Goal: Information Seeking & Learning: Learn about a topic

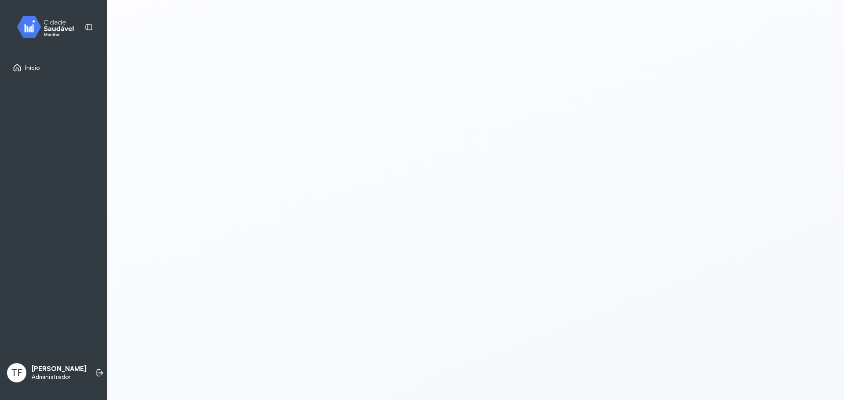
click at [51, 37] on img at bounding box center [48, 27] width 79 height 26
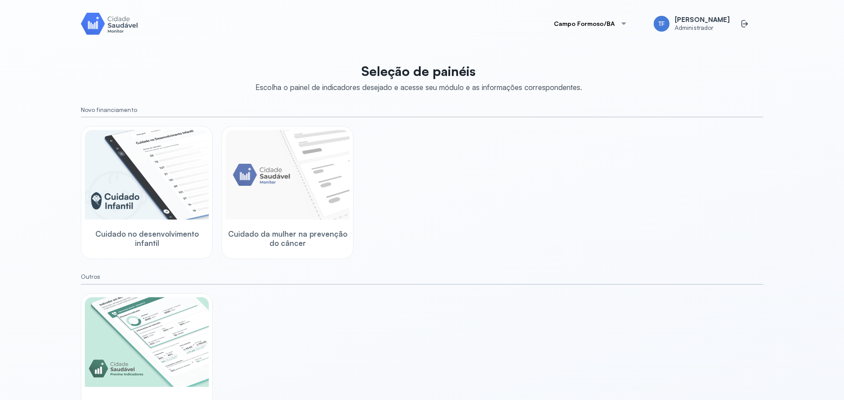
click at [625, 26] on button "Campo Formoso/BA" at bounding box center [590, 24] width 94 height 18
click at [689, 76] on div "Seleção de painéis Escolha o painel de indicadores desejado e acesse seu módulo…" at bounding box center [422, 242] width 682 height 369
click at [412, 242] on div "Cuidado no desenvolvimento infantil Cuidado da mulher na prevenção do câncer" at bounding box center [422, 192] width 682 height 133
click at [753, 102] on div "Seleção de painéis Escolha o painel de indicadores desejado e acesse seu módulo…" at bounding box center [422, 242] width 682 height 369
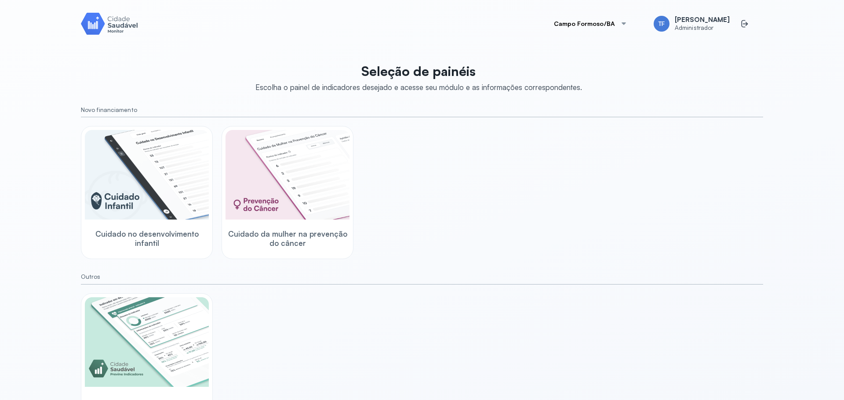
click at [604, 6] on div "Campo Formoso/BA TF Tássio Freire Administrador Seleção de painéis Escolha o pa…" at bounding box center [421, 210] width 703 height 421
click at [609, 22] on button "Campo Formoso/BA" at bounding box center [590, 24] width 94 height 18
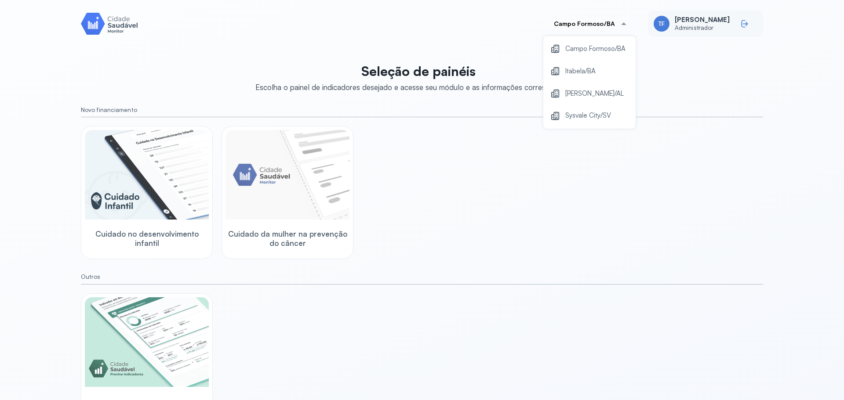
click at [746, 21] on div at bounding box center [747, 24] width 14 height 14
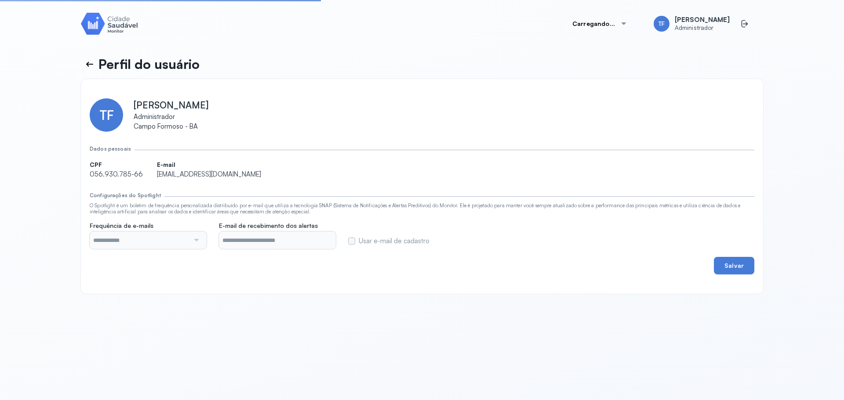
type input "**********"
click at [741, 25] on icon at bounding box center [744, 23] width 9 height 9
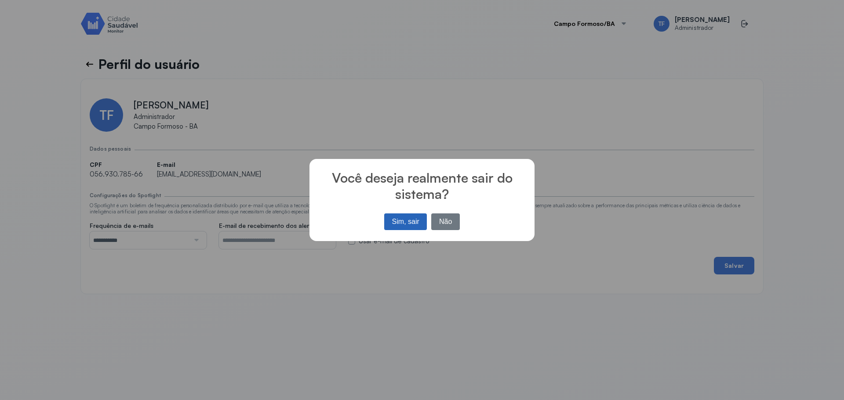
click at [404, 221] on button "Sim, sair" at bounding box center [405, 222] width 43 height 17
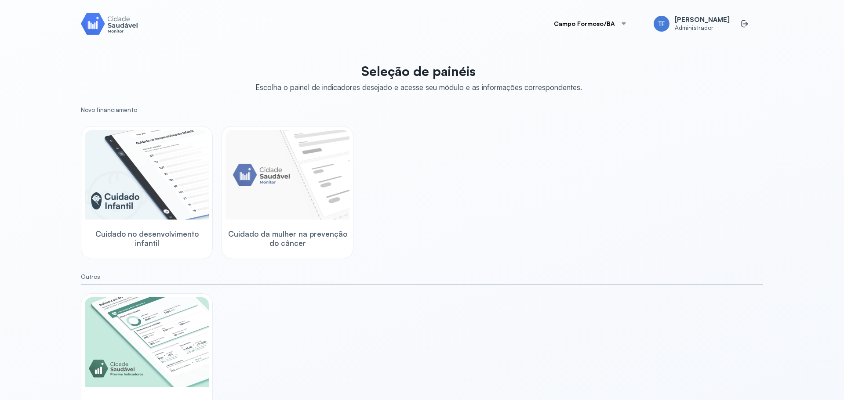
click at [630, 25] on button "Campo Formoso/BA" at bounding box center [590, 24] width 94 height 18
click at [594, 121] on span "Jaramataia/AL" at bounding box center [586, 116] width 42 height 12
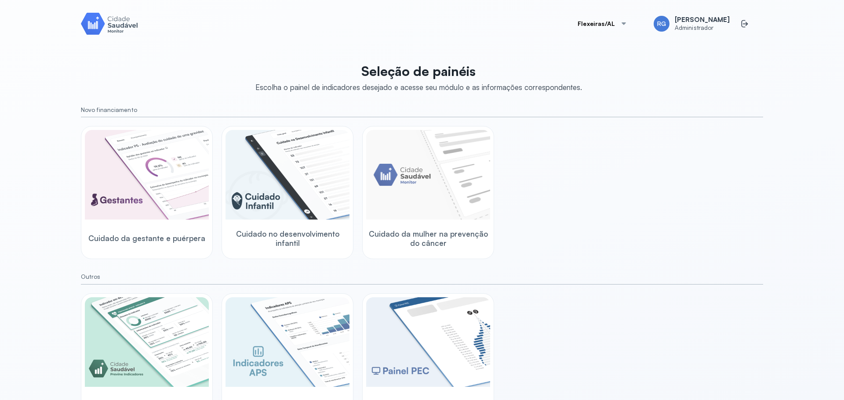
click at [606, 25] on button "Flexeiras/AL" at bounding box center [602, 24] width 71 height 18
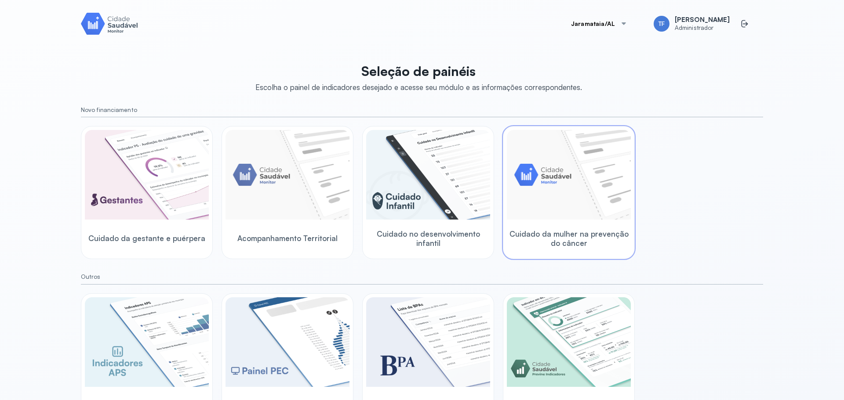
click at [606, 188] on img at bounding box center [569, 175] width 124 height 90
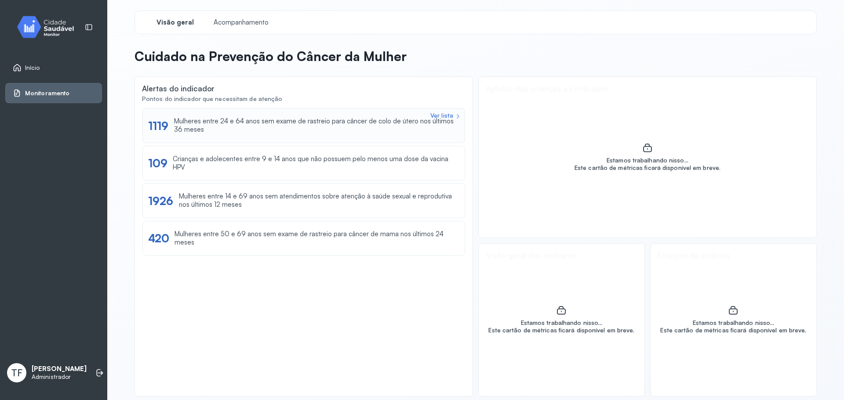
click at [404, 141] on div "Ver lista 1119 Mulheres entre 24 e 64 anos sem exame de rastreio para câncer de…" at bounding box center [303, 125] width 323 height 35
click at [188, 116] on div "Ver lista 1119 Mulheres entre 24 e 64 anos sem exame de rastreio para câncer de…" at bounding box center [303, 125] width 323 height 35
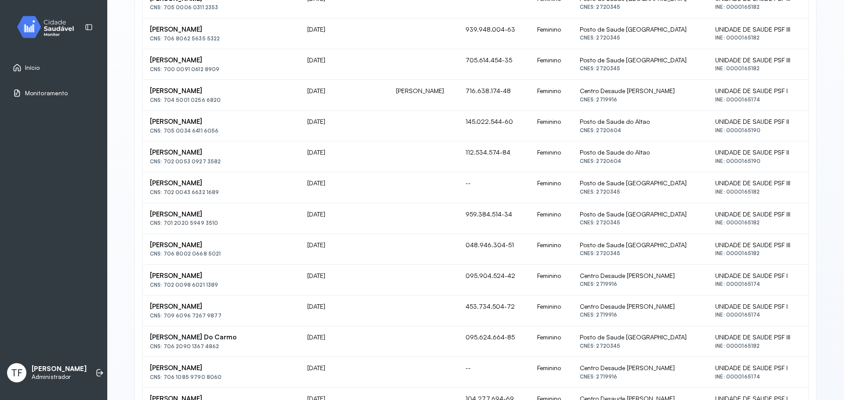
scroll to position [571, 0]
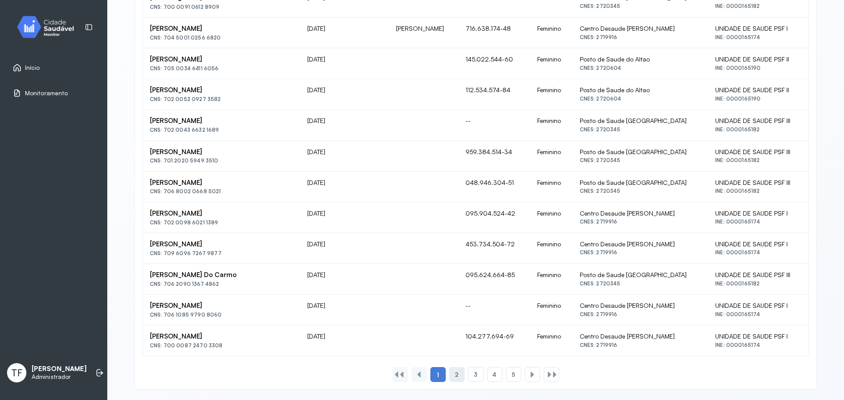
click at [468, 376] on div "2" at bounding box center [475, 374] width 15 height 15
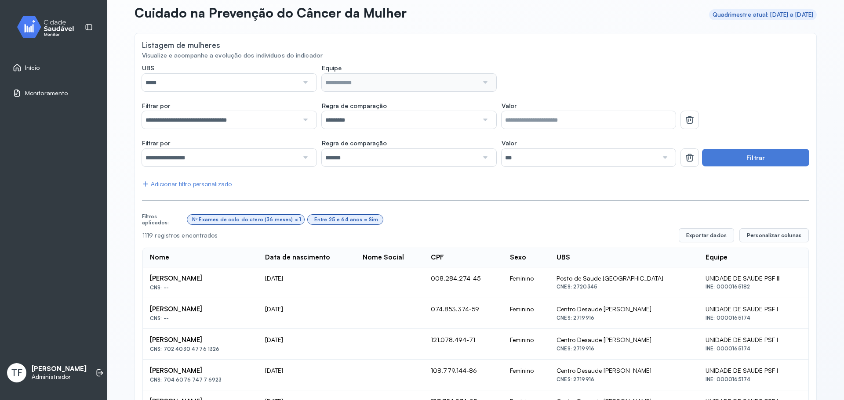
scroll to position [0, 0]
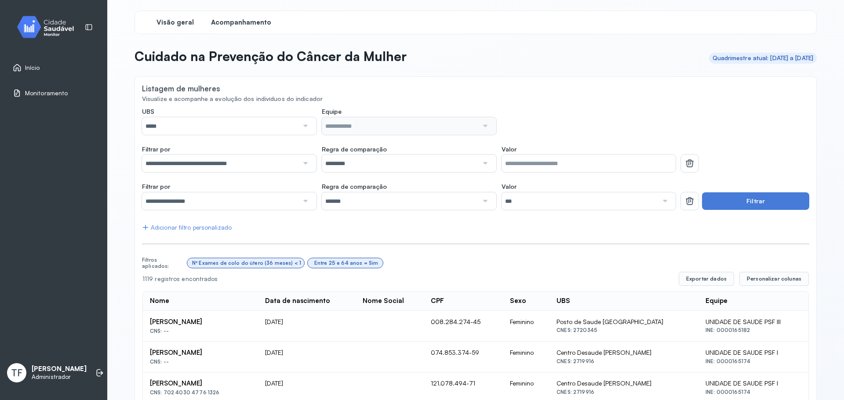
click at [174, 15] on div "Visão geral" at bounding box center [175, 23] width 66 height 16
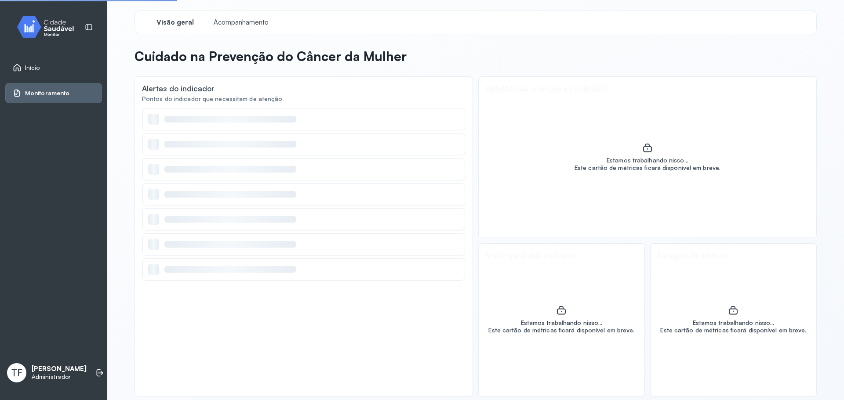
click at [171, 18] on div "Visão geral" at bounding box center [175, 23] width 66 height 16
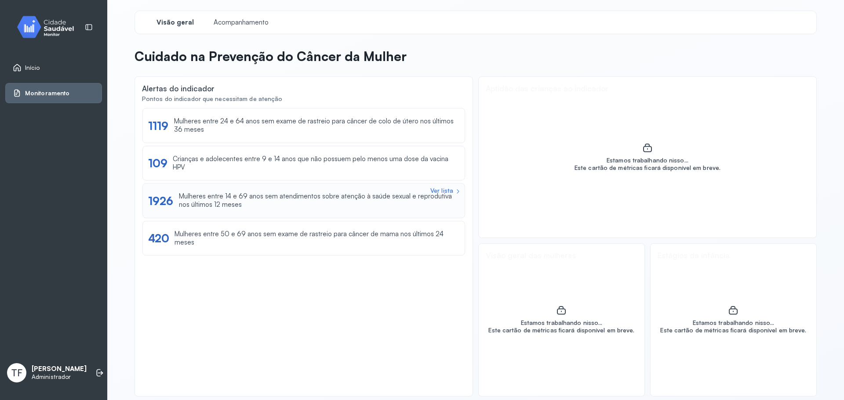
click at [236, 198] on div "Mulheres entre 14 e 69 anos sem atendimentos sobre atenção à saúde sexual e rep…" at bounding box center [319, 200] width 280 height 17
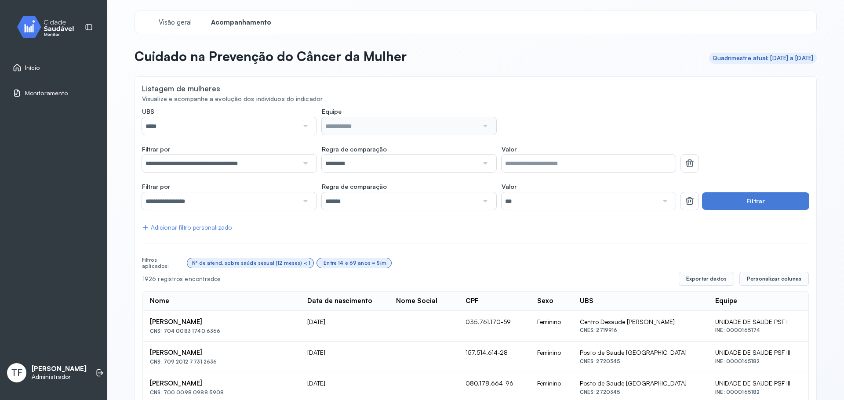
click at [41, 71] on link "Início" at bounding box center [54, 67] width 82 height 9
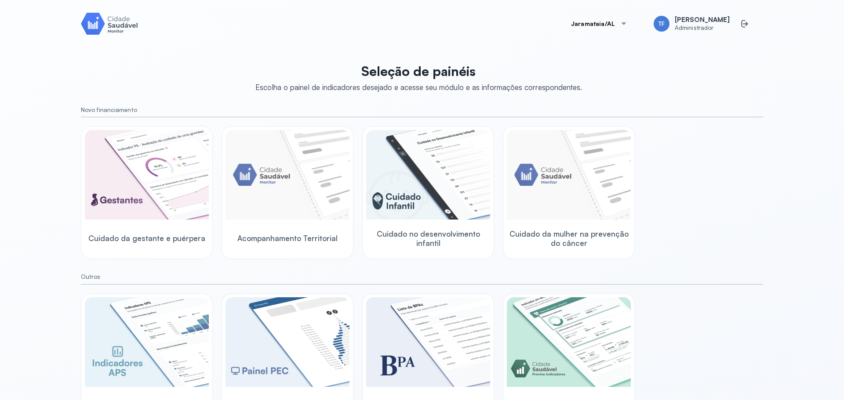
scroll to position [26, 0]
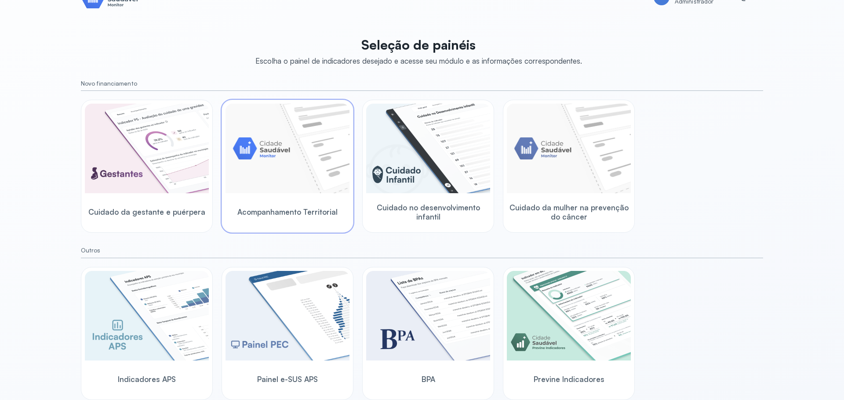
click at [281, 185] on img at bounding box center [287, 149] width 124 height 90
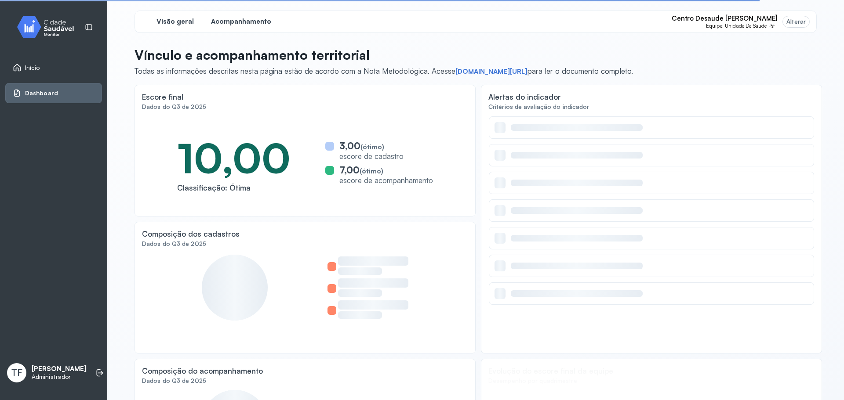
click at [248, 19] on span "Acompanhamento" at bounding box center [241, 22] width 60 height 8
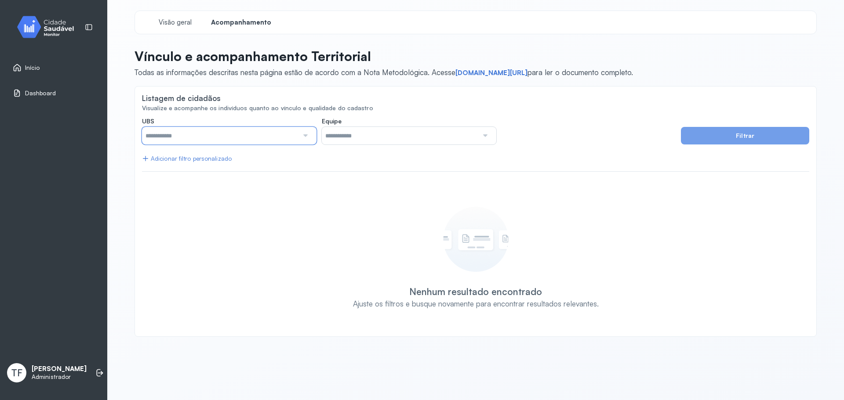
click at [226, 134] on input "text" at bounding box center [220, 136] width 156 height 18
type input "*****"
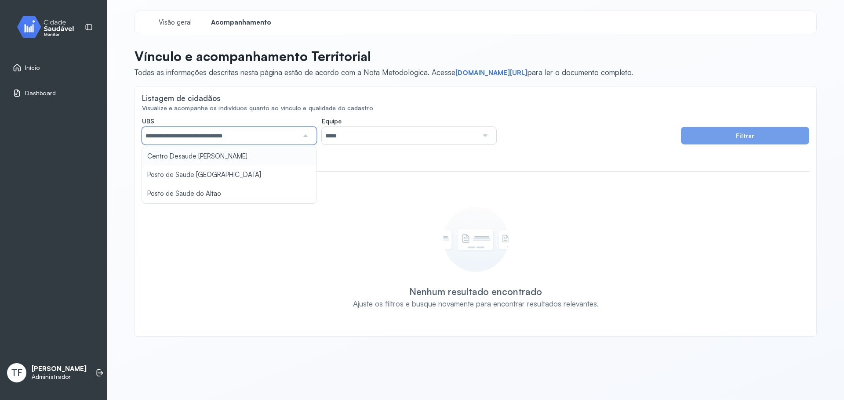
click at [199, 159] on div "**********" at bounding box center [475, 223] width 667 height 212
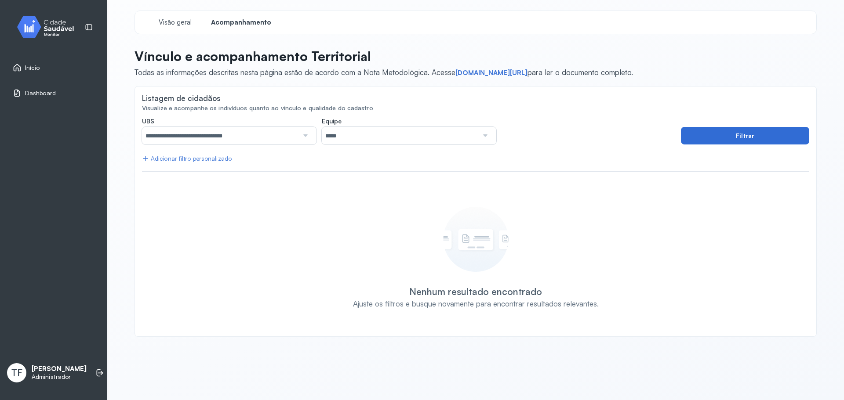
click at [682, 131] on button "Filtrar" at bounding box center [745, 136] width 128 height 18
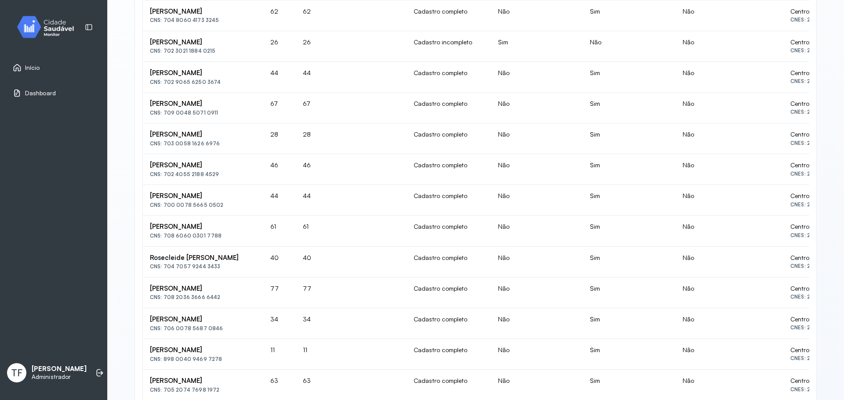
scroll to position [483, 0]
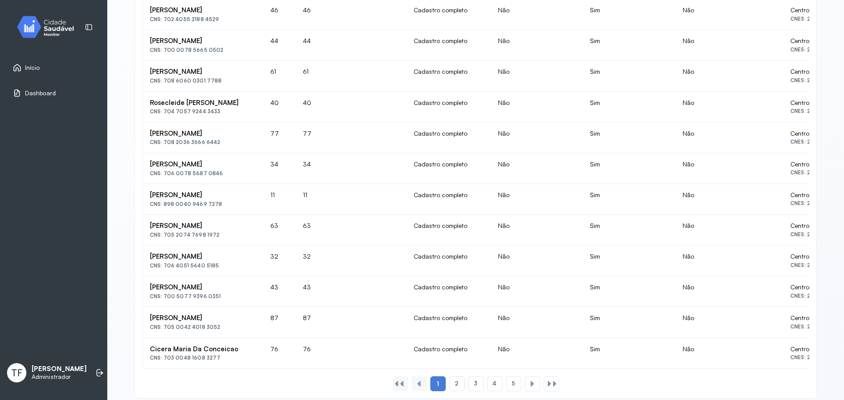
click at [465, 373] on div "**********" at bounding box center [475, 13] width 667 height 758
click at [468, 366] on td "Cadastro completo" at bounding box center [448, 353] width 84 height 30
drag, startPoint x: 464, startPoint y: 368, endPoint x: 501, endPoint y: 355, distance: 38.8
click at [501, 355] on tr "Cicera Maria Da Conceicao CNS: 703 0048 1608 3277 76 76 Cadastro completo Não S…" at bounding box center [776, 353] width 1266 height 30
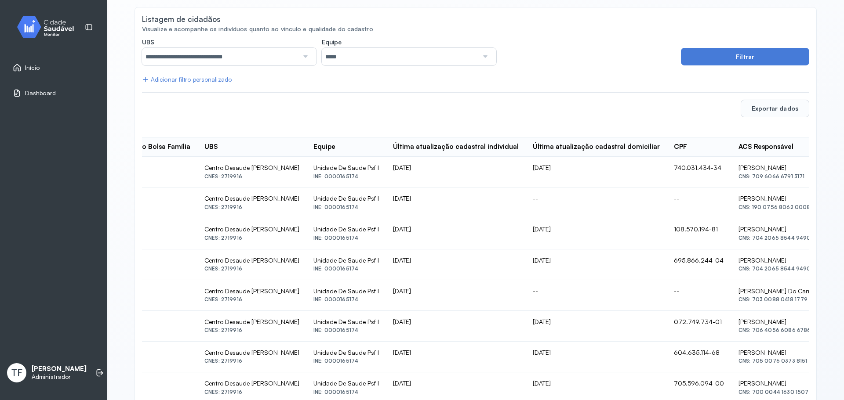
scroll to position [0, 0]
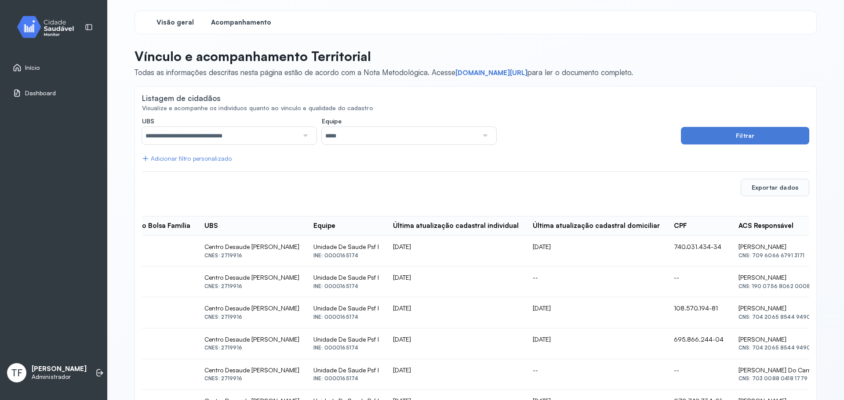
click at [165, 22] on span "Visão geral" at bounding box center [174, 22] width 37 height 8
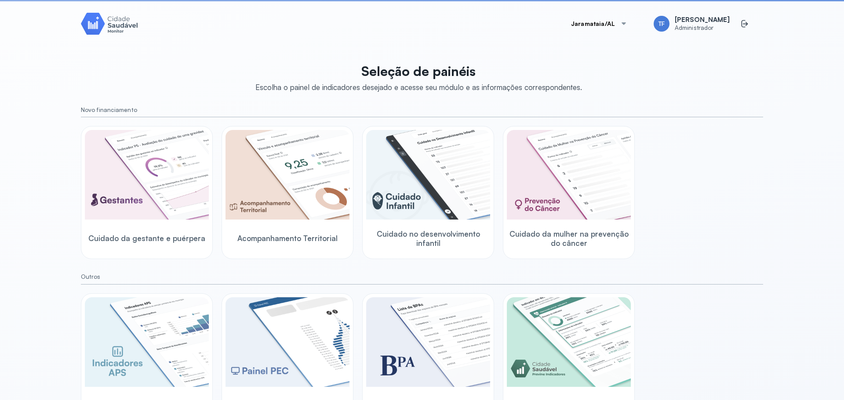
click at [611, 23] on button "Jaramataia/AL" at bounding box center [598, 24] width 77 height 18
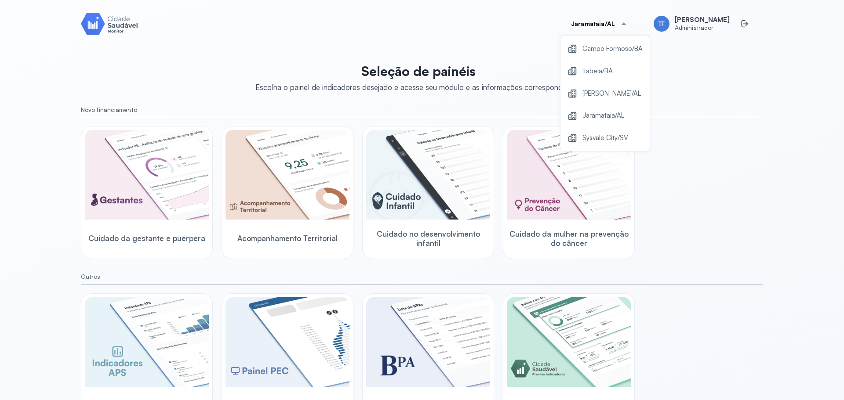
click at [479, 51] on div "Jaramataia/AL Campo Formoso/BA Itabela/BA Marechal Deodoro/AL Jaramataia/AL Sys…" at bounding box center [422, 200] width 682 height 379
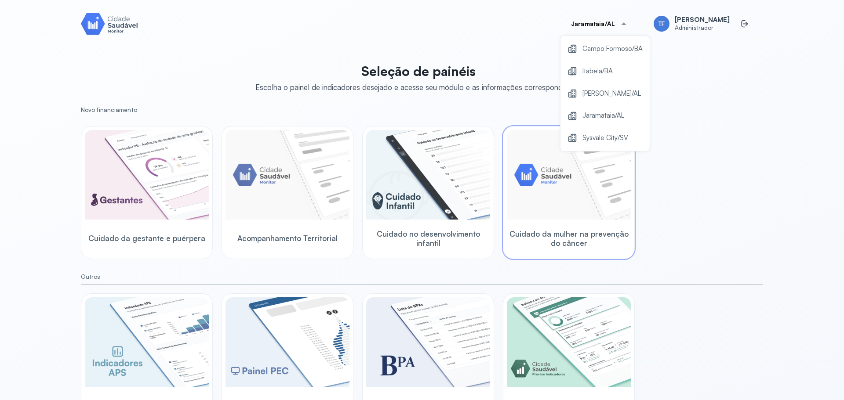
click at [533, 180] on img at bounding box center [569, 175] width 124 height 90
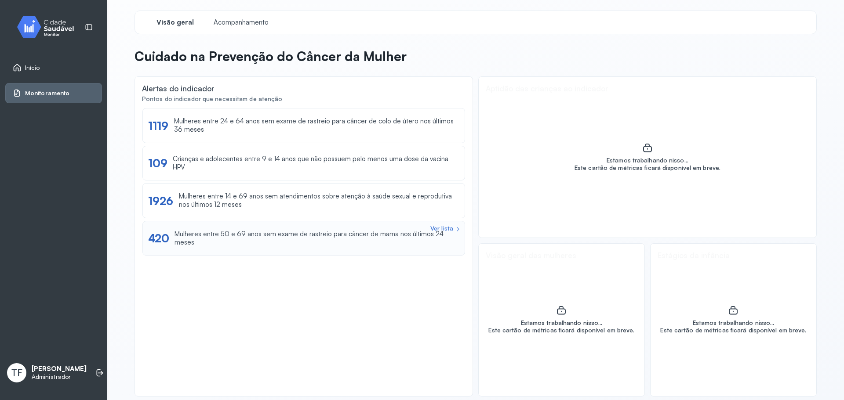
click at [243, 240] on div "Ver lista 420 Mulheres entre 50 e 69 anos sem exame de rastreio para câncer de …" at bounding box center [303, 238] width 311 height 17
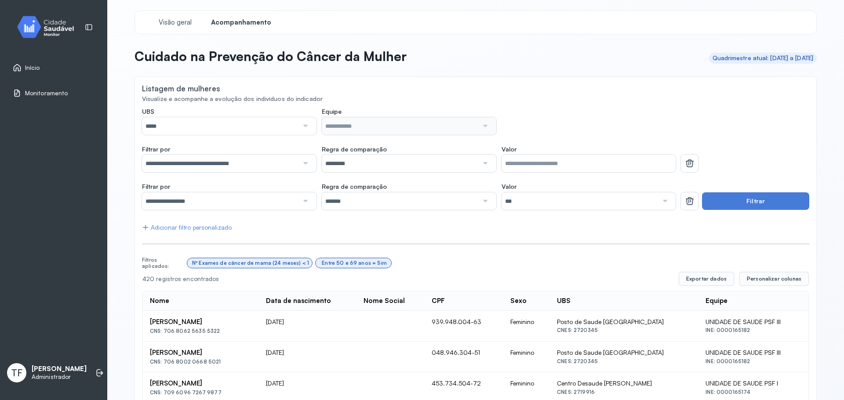
click at [683, 271] on div "Nº Exames de câncer de mama (24 meses) < 1 Entre 50 e 69 anos = Sim" at bounding box center [498, 263] width 622 height 17
click at [686, 273] on button "Exportar dados" at bounding box center [705, 279] width 55 height 14
click at [635, 84] on div "Listagem de mulheres" at bounding box center [475, 89] width 667 height 11
click at [177, 16] on div "Visão geral" at bounding box center [175, 23] width 66 height 16
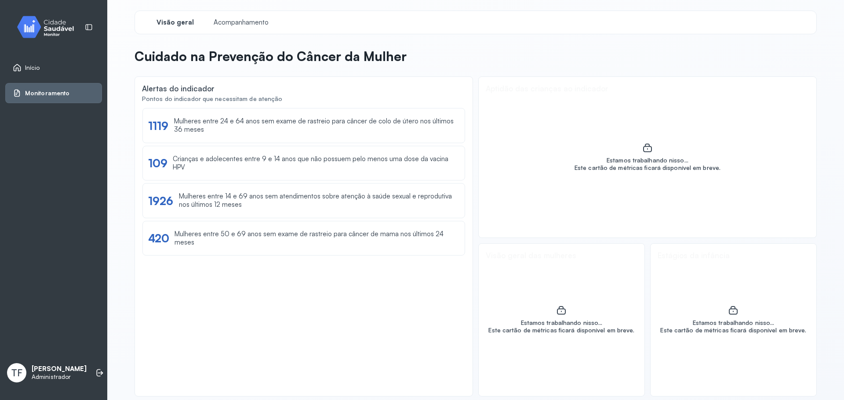
click at [34, 74] on div "Início" at bounding box center [53, 68] width 97 height 20
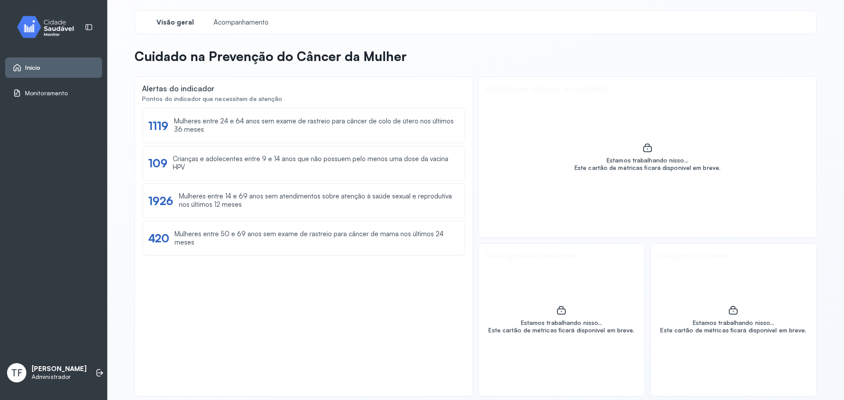
click at [44, 65] on link "Início" at bounding box center [54, 67] width 82 height 9
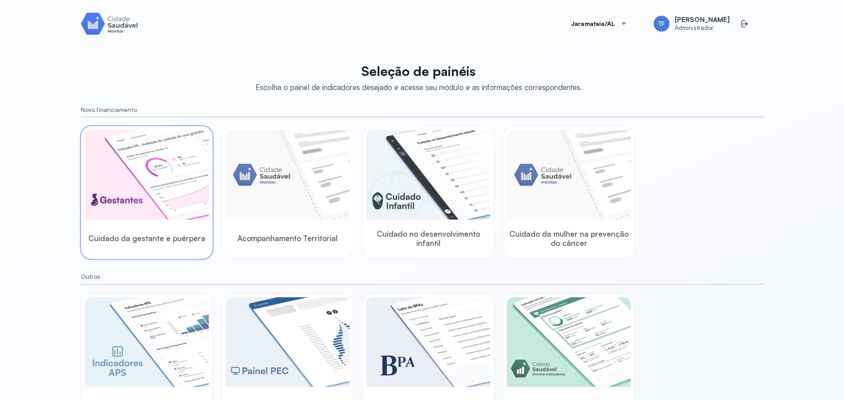
click at [141, 171] on img at bounding box center [147, 175] width 124 height 90
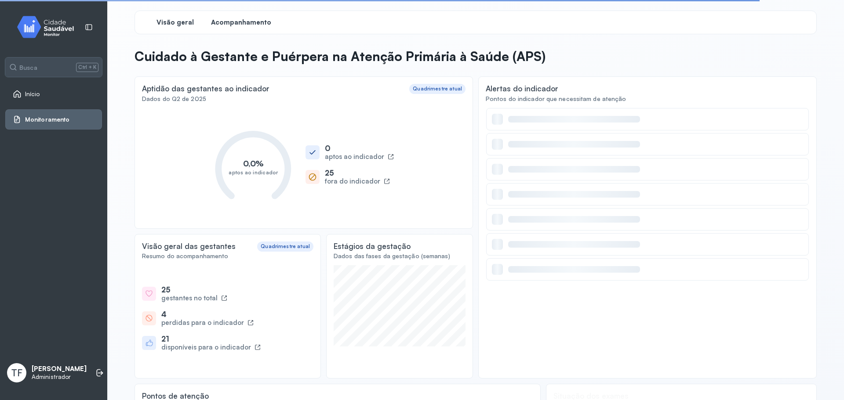
click at [250, 24] on span "Acompanhamento" at bounding box center [241, 22] width 60 height 8
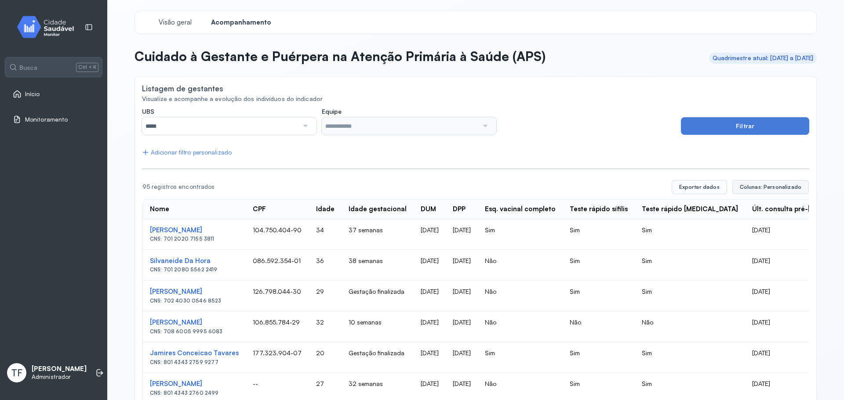
click at [757, 191] on button "Colunas: Personalizado" at bounding box center [770, 187] width 76 height 14
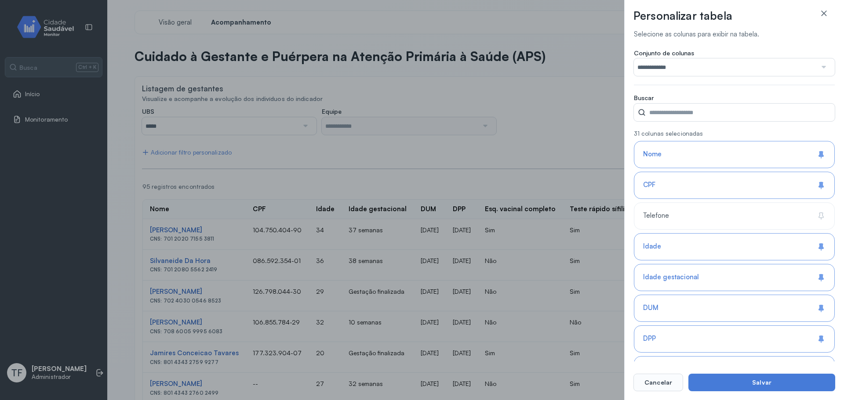
click at [689, 74] on input "**********" at bounding box center [725, 67] width 183 height 18
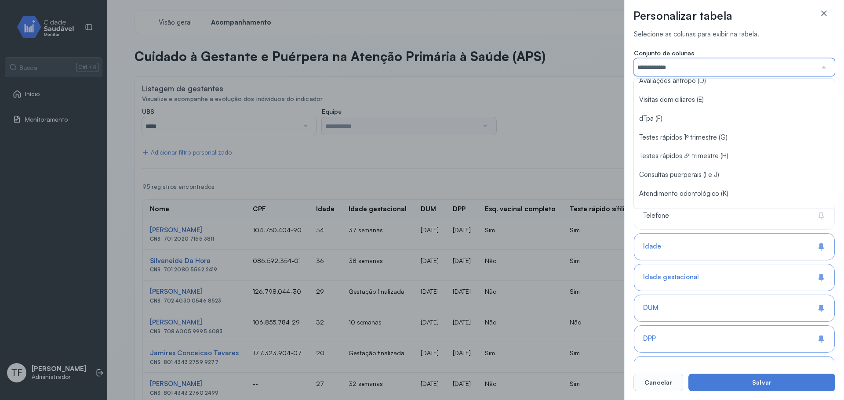
scroll to position [95, 0]
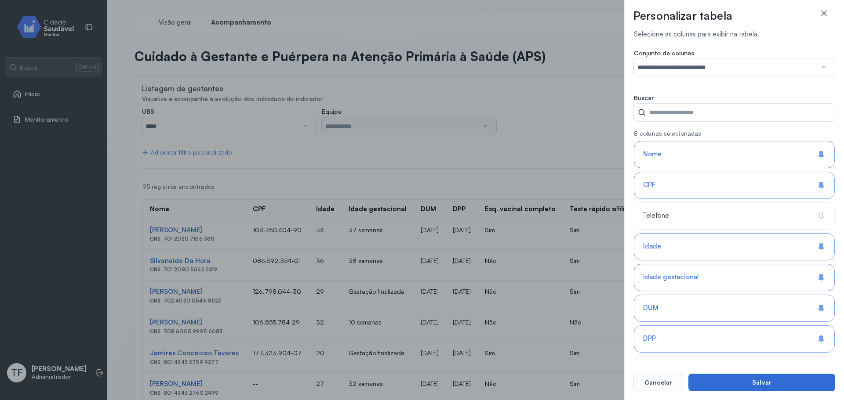
click at [718, 381] on button "Salvar" at bounding box center [761, 383] width 147 height 18
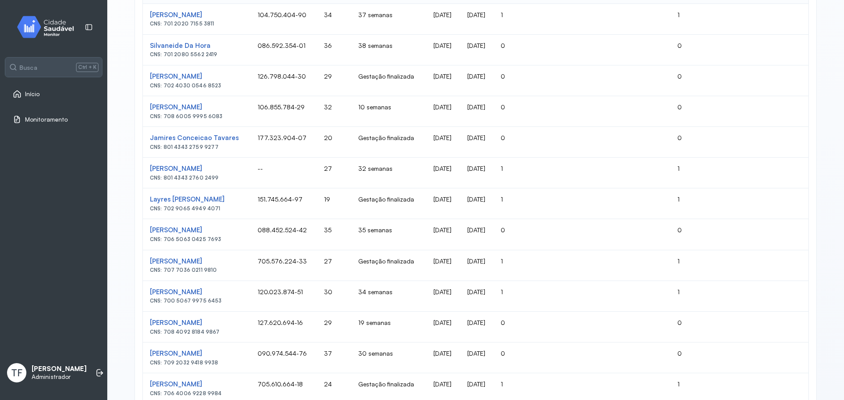
scroll to position [0, 0]
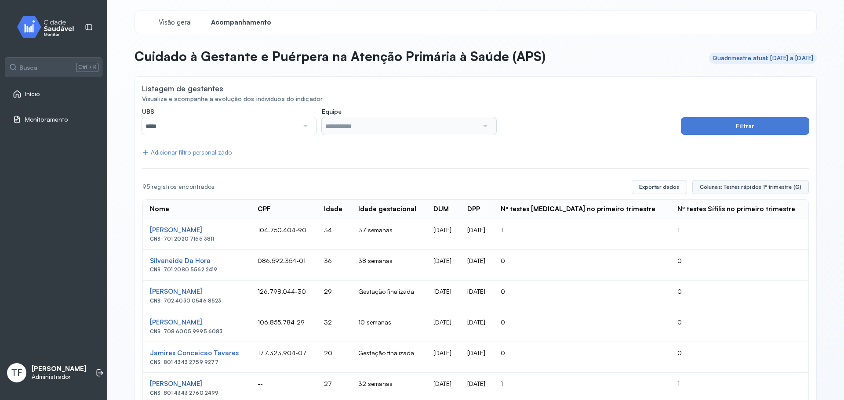
click at [718, 181] on button "Colunas: Testes rápidos 1º trimestre (G)" at bounding box center [750, 187] width 116 height 14
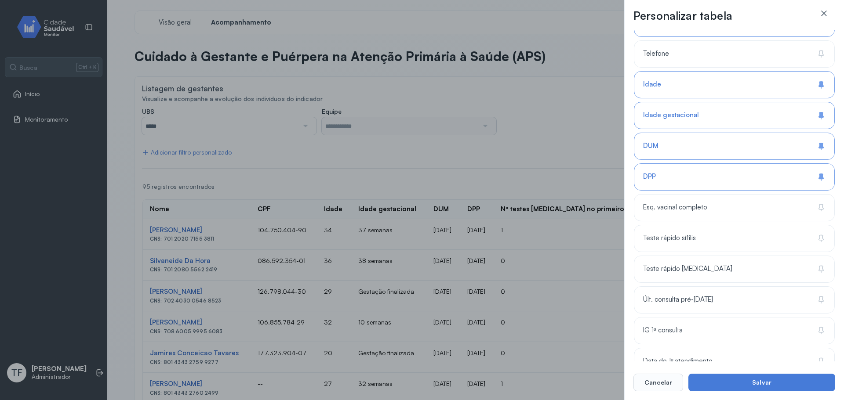
scroll to position [176, 0]
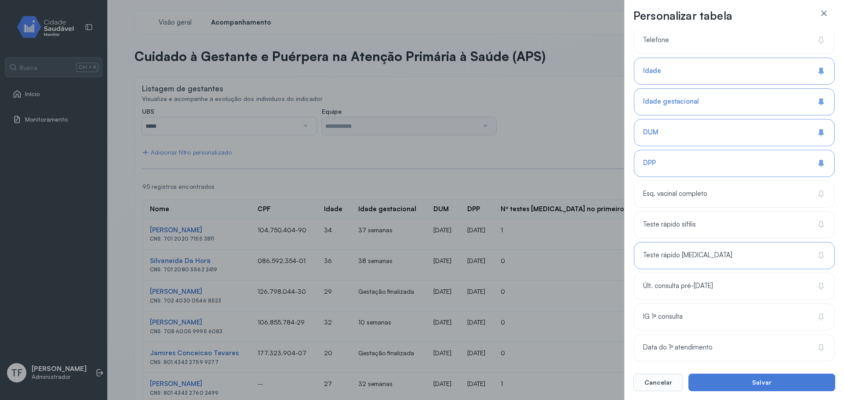
click at [729, 273] on div "Teste rápido [MEDICAL_DATA]" at bounding box center [734, 286] width 201 height 27
type input "**********"
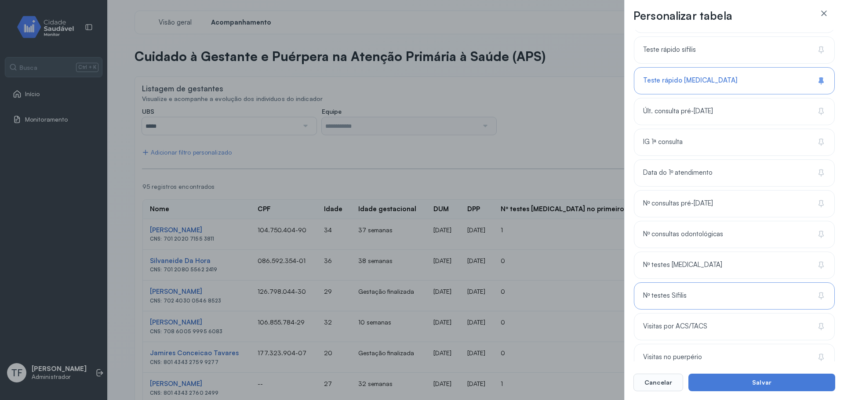
scroll to position [352, 0]
click at [710, 282] on div "Nº testes [MEDICAL_DATA]" at bounding box center [734, 295] width 201 height 27
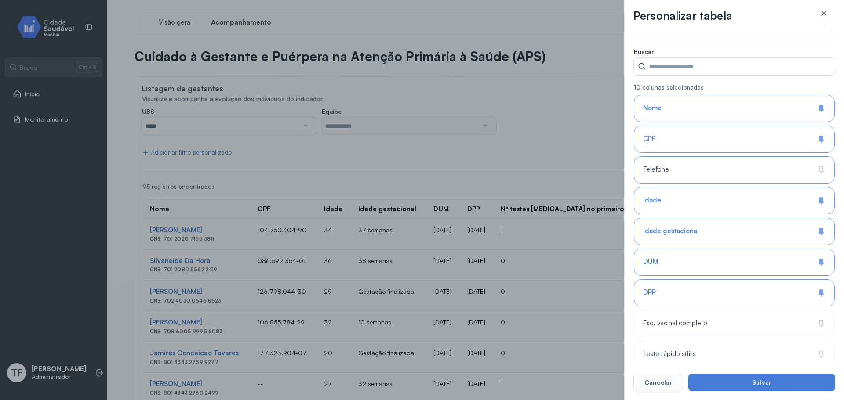
scroll to position [0, 0]
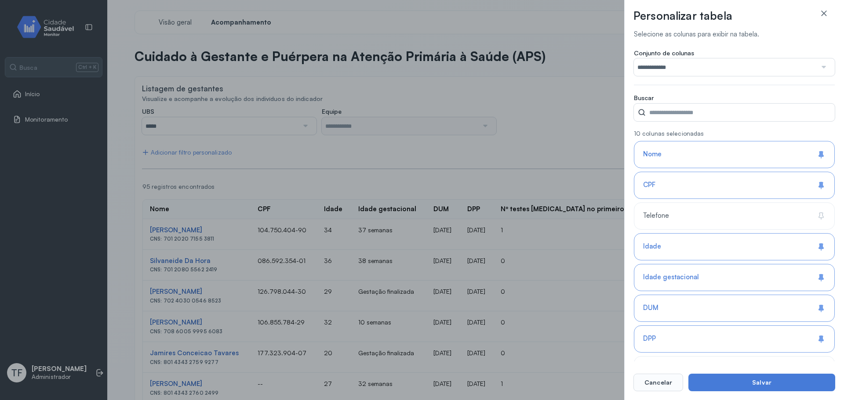
click at [711, 108] on input "UBS" at bounding box center [739, 113] width 189 height 18
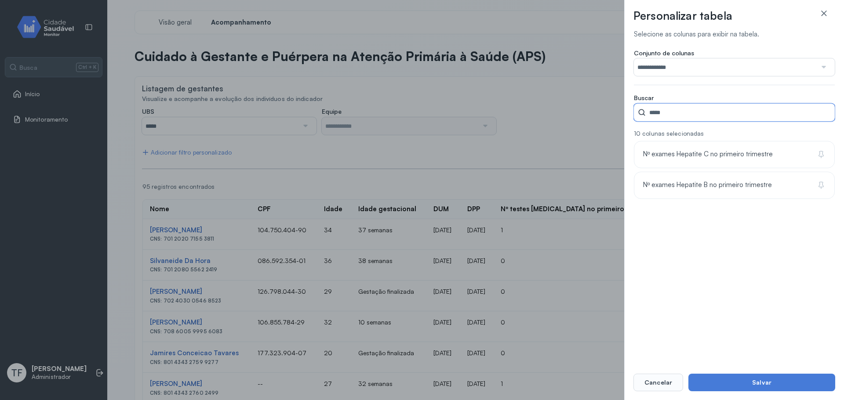
type input "*****"
click at [677, 107] on input "*****" at bounding box center [739, 113] width 189 height 18
click at [827, 115] on input "*****" at bounding box center [739, 113] width 189 height 18
click at [829, 112] on input "*****" at bounding box center [739, 113] width 189 height 18
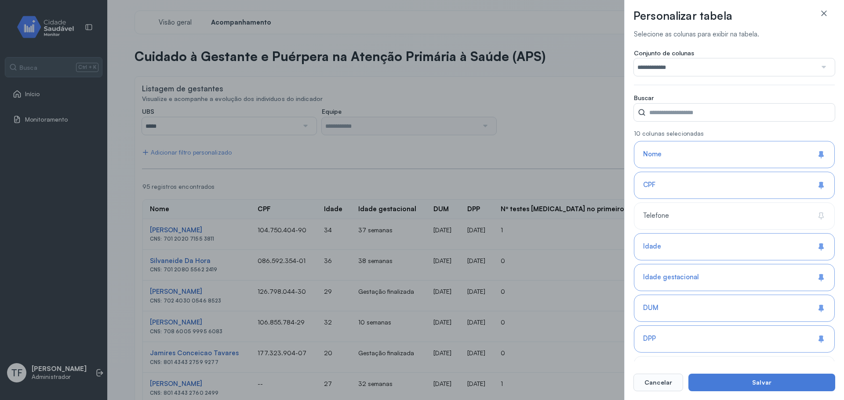
click at [549, 141] on div "**********" at bounding box center [422, 200] width 844 height 400
click at [822, 17] on icon at bounding box center [823, 13] width 9 height 9
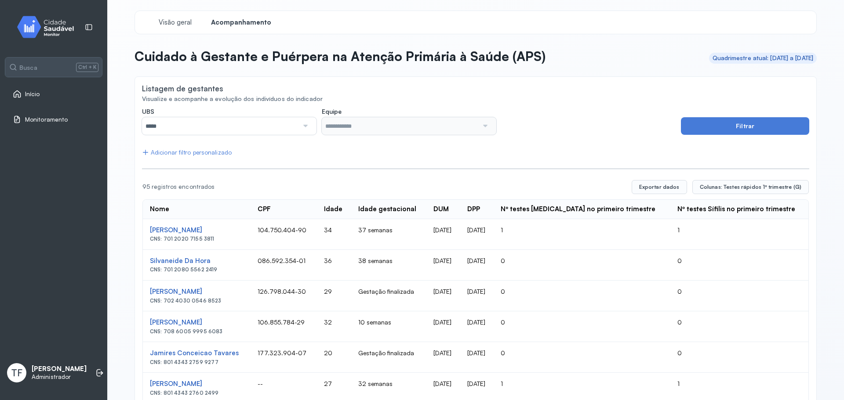
click at [566, 204] on th "Nº testes [MEDICAL_DATA] no primeiro trimestre" at bounding box center [581, 209] width 177 height 19
click at [560, 192] on div at bounding box center [560, 192] width 0 height 0
click at [711, 189] on span "Colunas: Testes rápidos 1º trimestre (G)" at bounding box center [751, 187] width 102 height 7
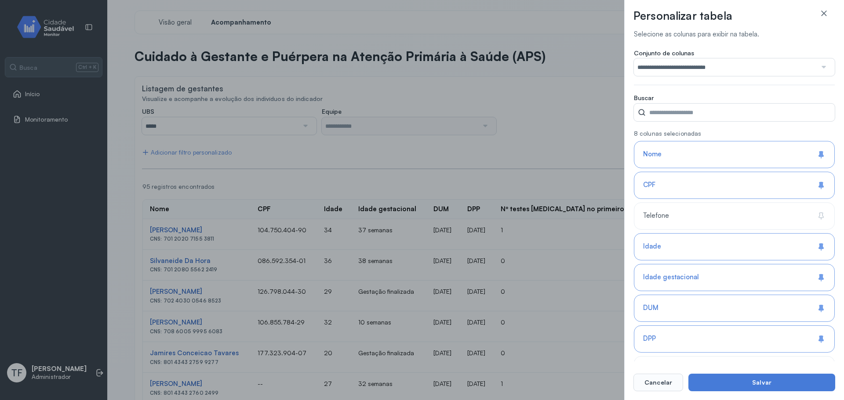
click at [723, 65] on input "**********" at bounding box center [725, 67] width 183 height 18
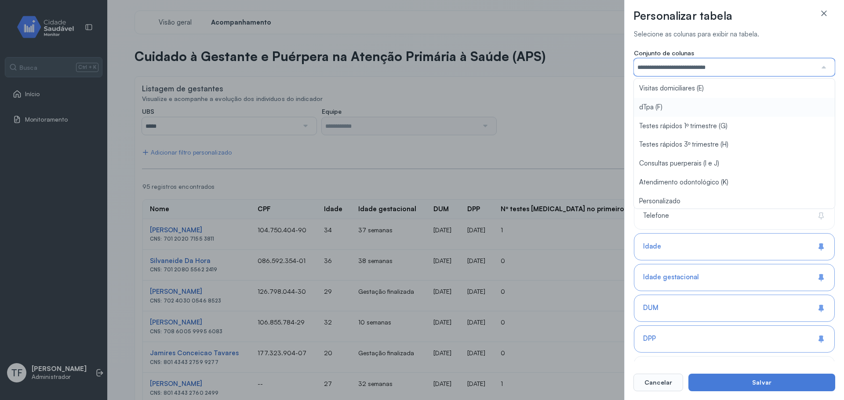
scroll to position [95, 0]
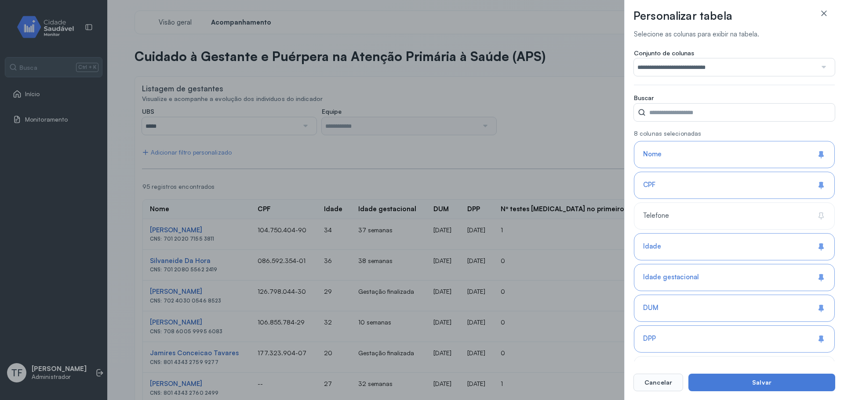
click at [727, 380] on button "Salvar" at bounding box center [761, 383] width 147 height 18
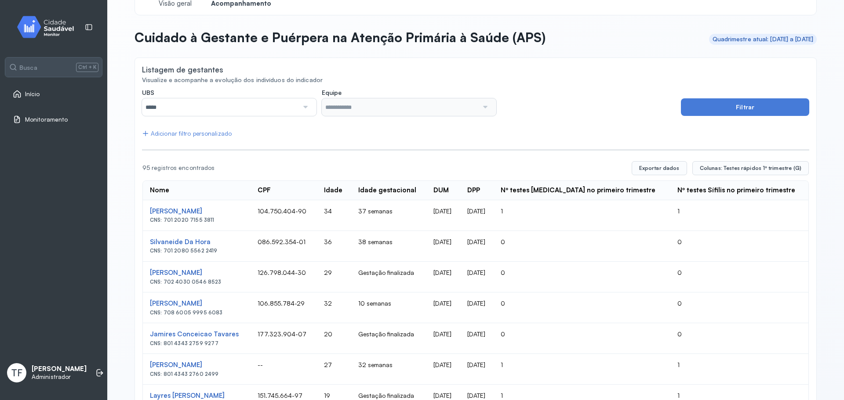
scroll to position [0, 0]
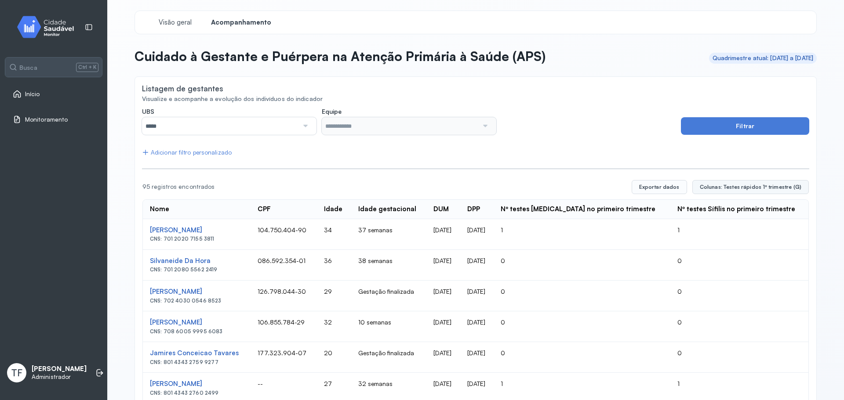
click at [727, 181] on button "Colunas: Testes rápidos 1º trimestre (G)" at bounding box center [750, 187] width 116 height 14
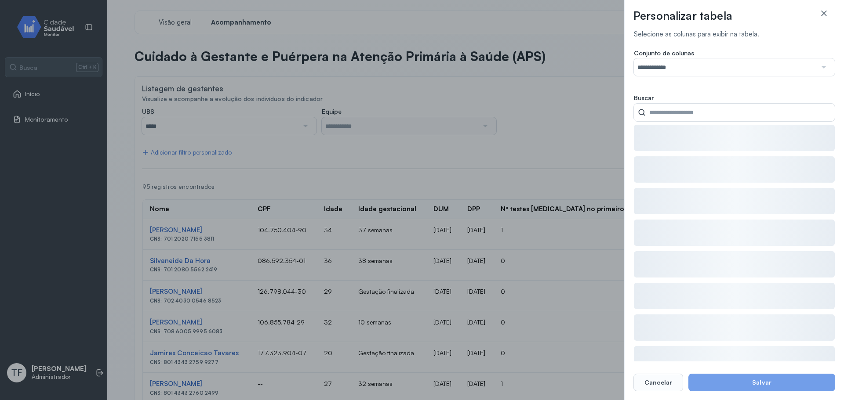
type input "**********"
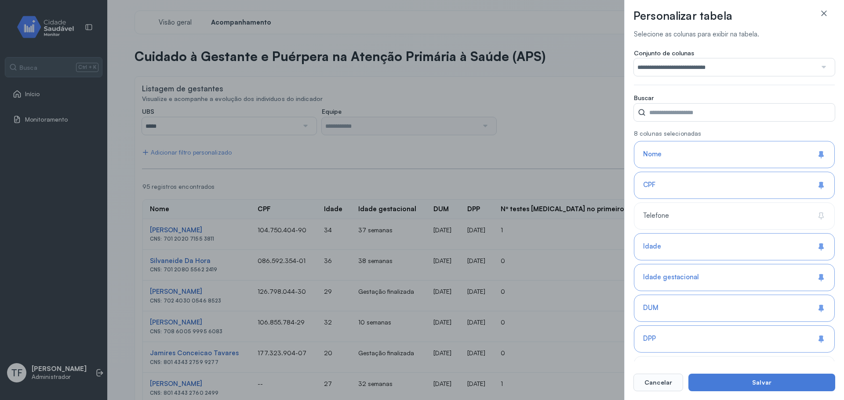
click at [695, 108] on input "UBS" at bounding box center [739, 113] width 189 height 18
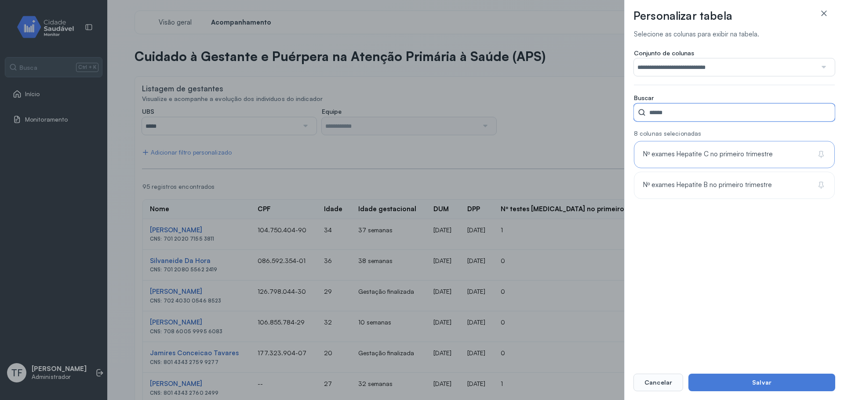
type input "******"
click at [696, 172] on div "Nº exames Hepatite C no primeiro trimestre" at bounding box center [734, 185] width 201 height 27
type input "**********"
click at [683, 178] on div "Nº exames Hepatite B no primeiro trimestre" at bounding box center [734, 185] width 201 height 27
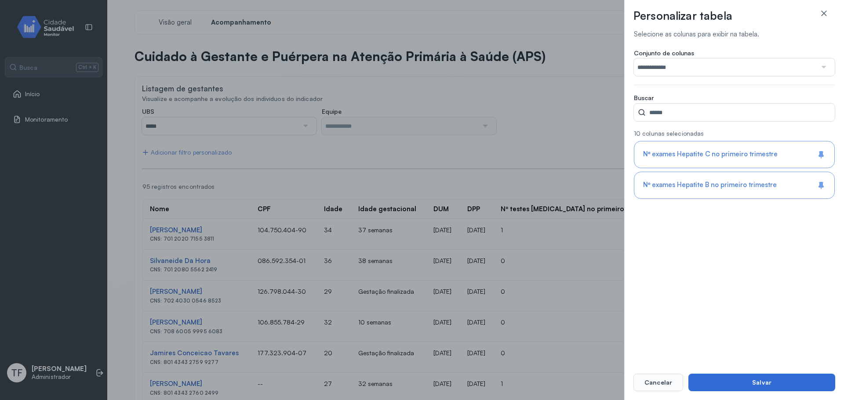
click at [728, 386] on button "Salvar" at bounding box center [761, 383] width 147 height 18
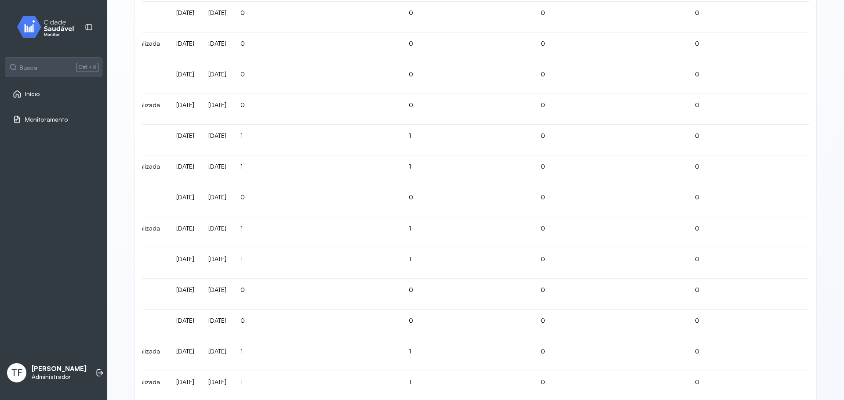
scroll to position [90, 0]
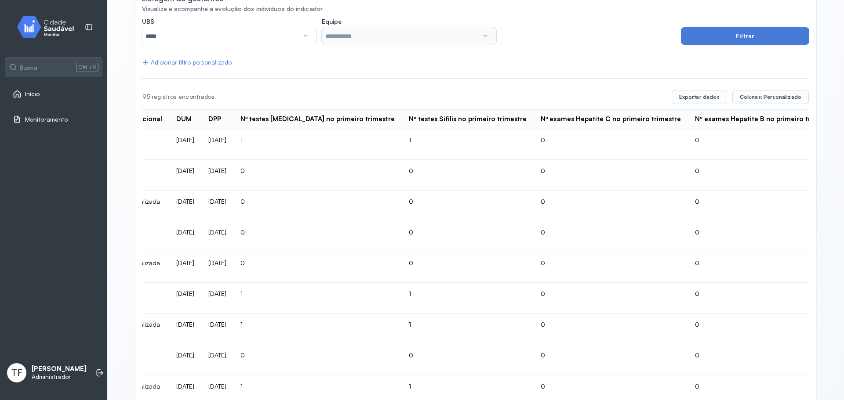
click at [534, 30] on div "UBS ***** Todas Centro Desaude [PERSON_NAME] de Saude [GEOGRAPHIC_DATA] Posto d…" at bounding box center [408, 31] width 533 height 27
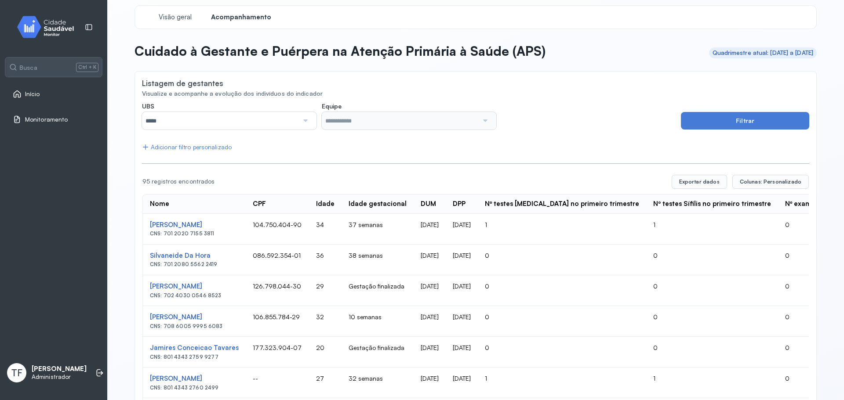
scroll to position [0, 0]
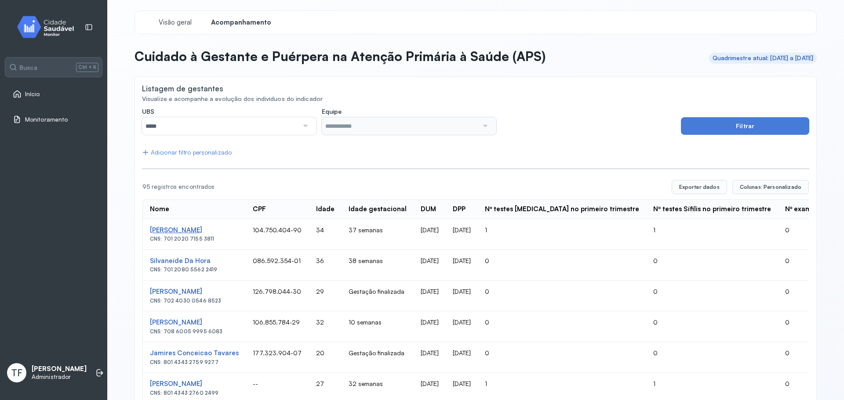
click at [192, 230] on div "[PERSON_NAME]" at bounding box center [194, 230] width 89 height 8
